Goal: Information Seeking & Learning: Learn about a topic

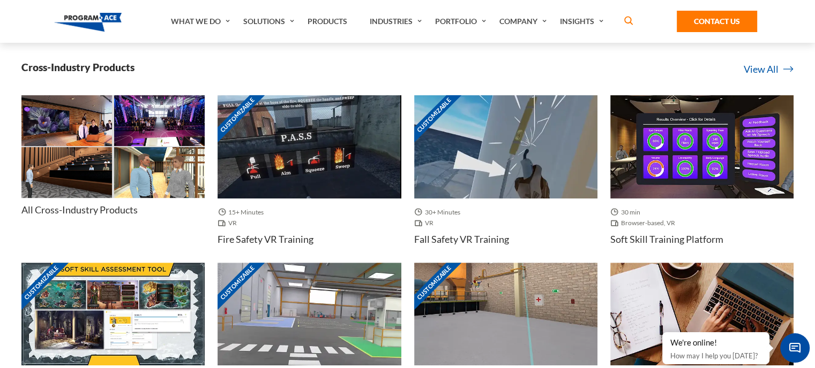
scroll to position [400, 0]
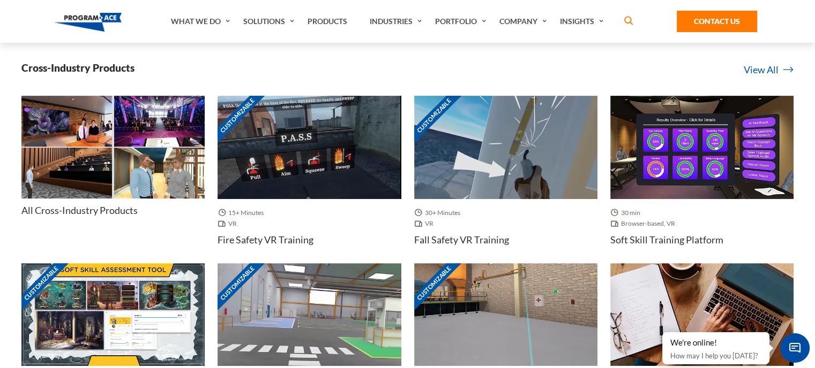
click at [649, 165] on img at bounding box center [701, 147] width 183 height 103
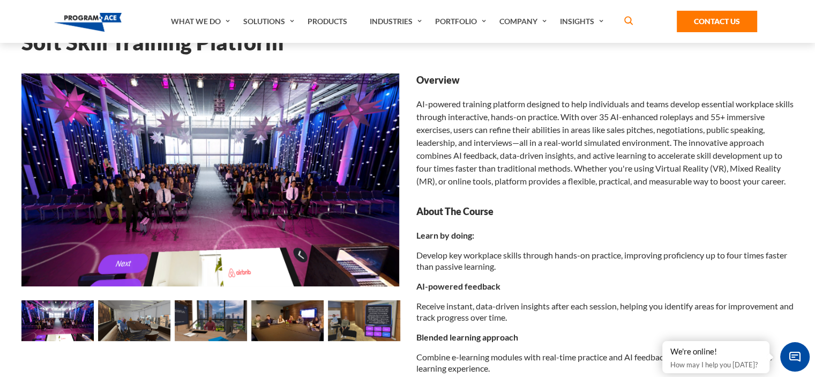
scroll to position [59, 0]
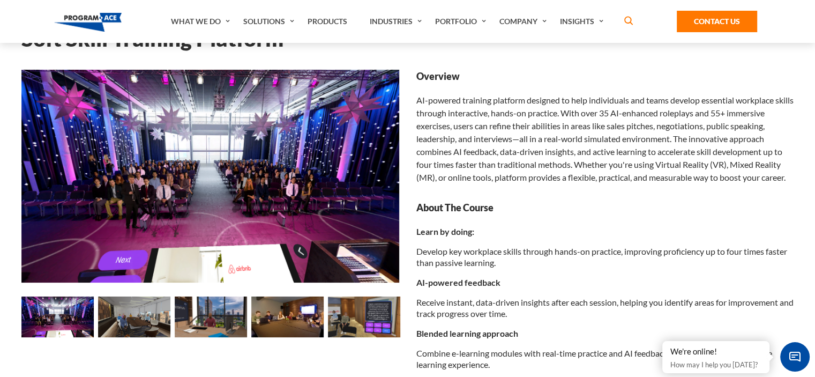
click at [217, 319] on img at bounding box center [211, 316] width 72 height 41
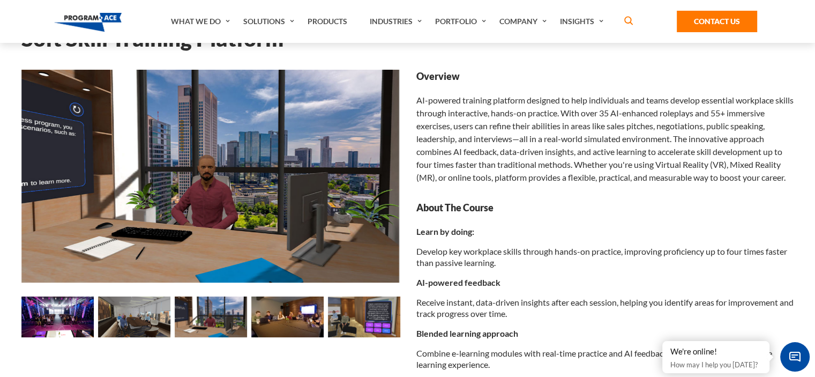
click at [275, 317] on img at bounding box center [287, 316] width 72 height 41
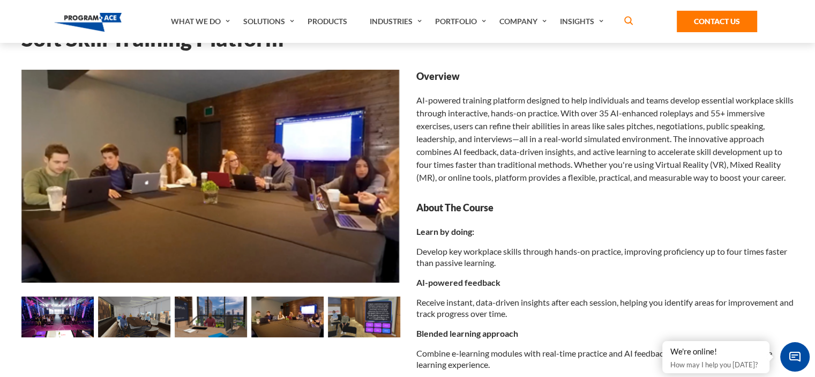
click at [213, 327] on img at bounding box center [211, 316] width 72 height 41
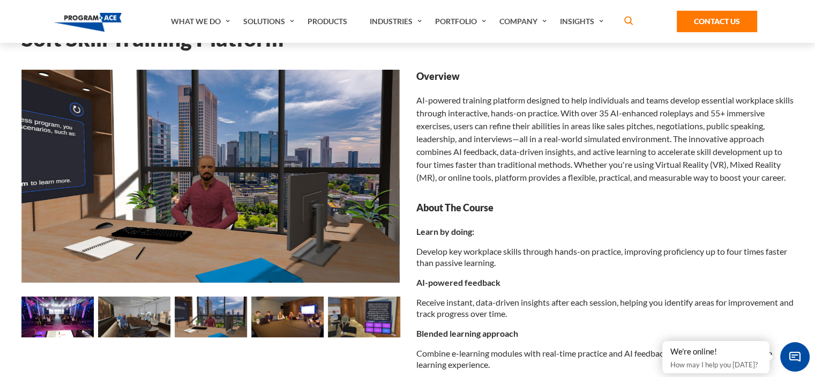
click at [150, 316] on img at bounding box center [134, 316] width 72 height 41
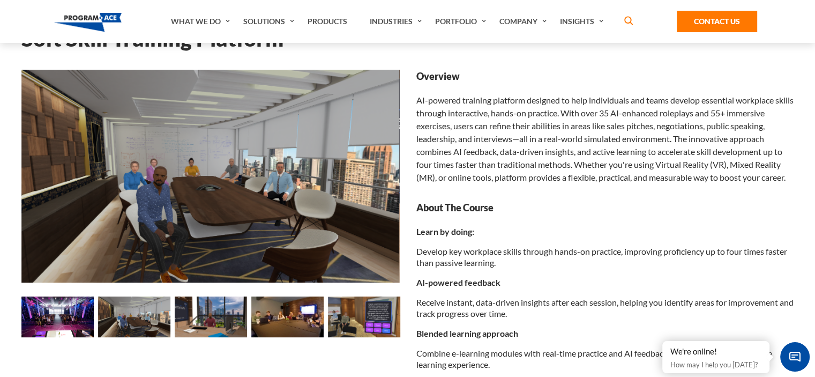
click at [87, 312] on img at bounding box center [57, 316] width 72 height 41
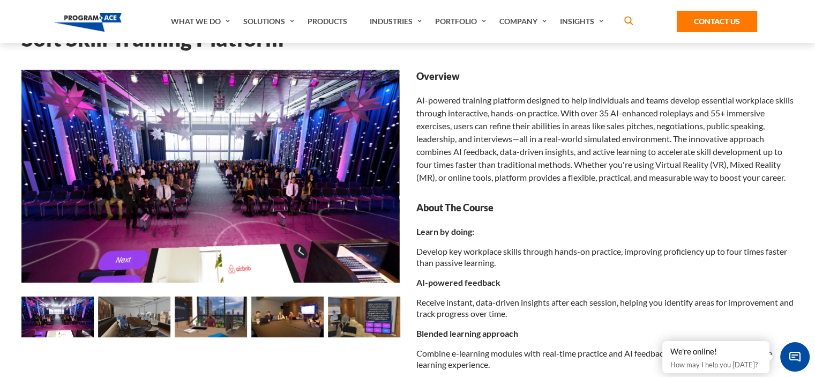
click at [382, 320] on img at bounding box center [364, 316] width 72 height 41
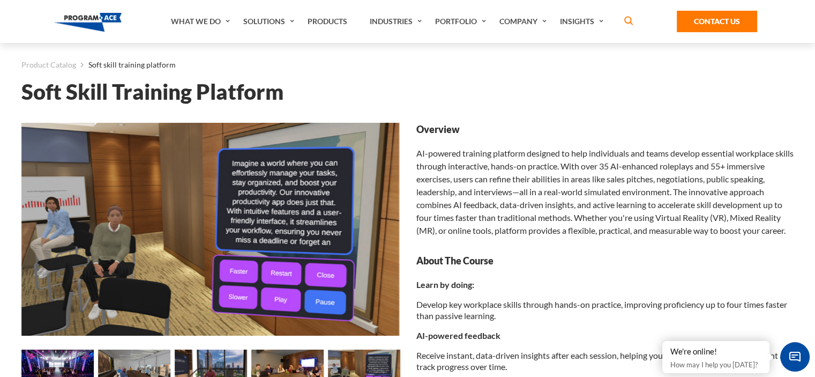
scroll to position [0, 0]
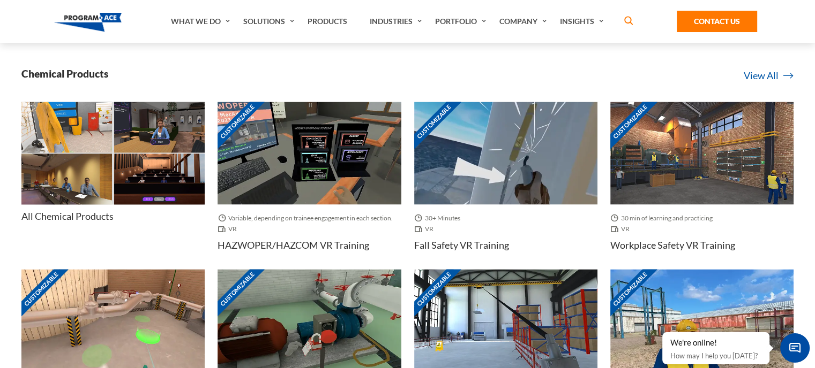
scroll to position [1566, 0]
